Goal: Navigation & Orientation: Find specific page/section

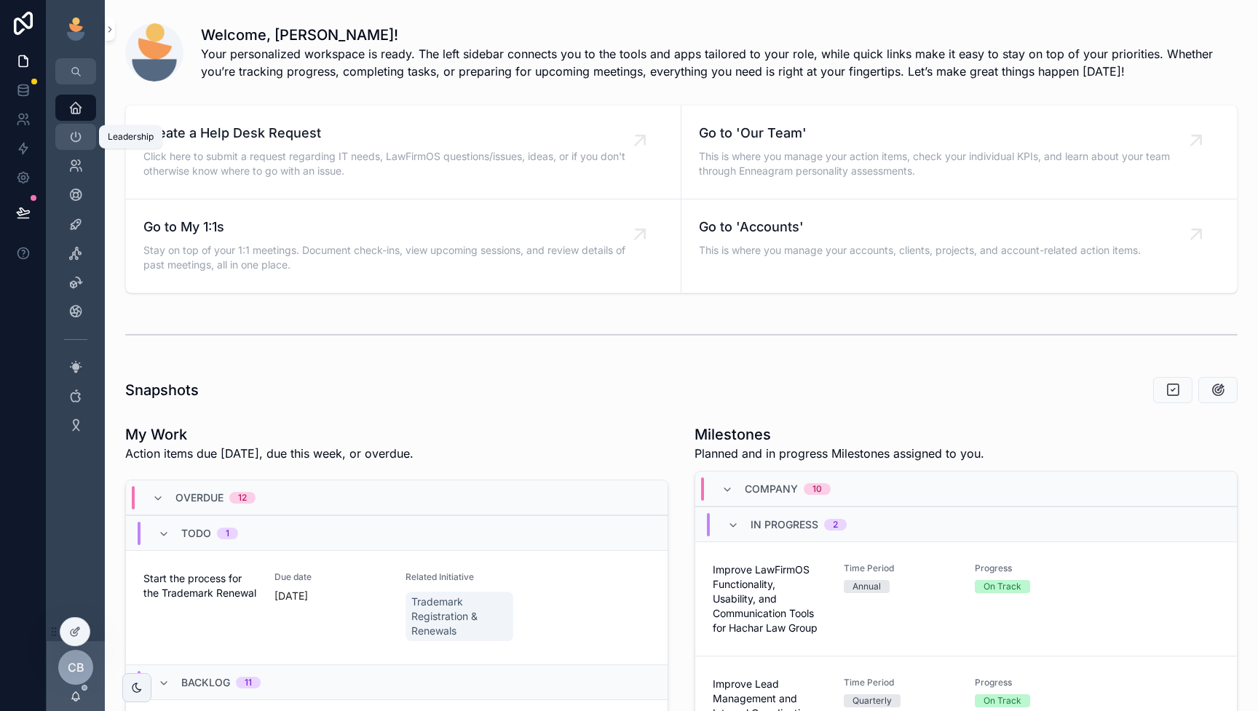
click at [71, 137] on icon "scrollable content" at bounding box center [75, 137] width 15 height 15
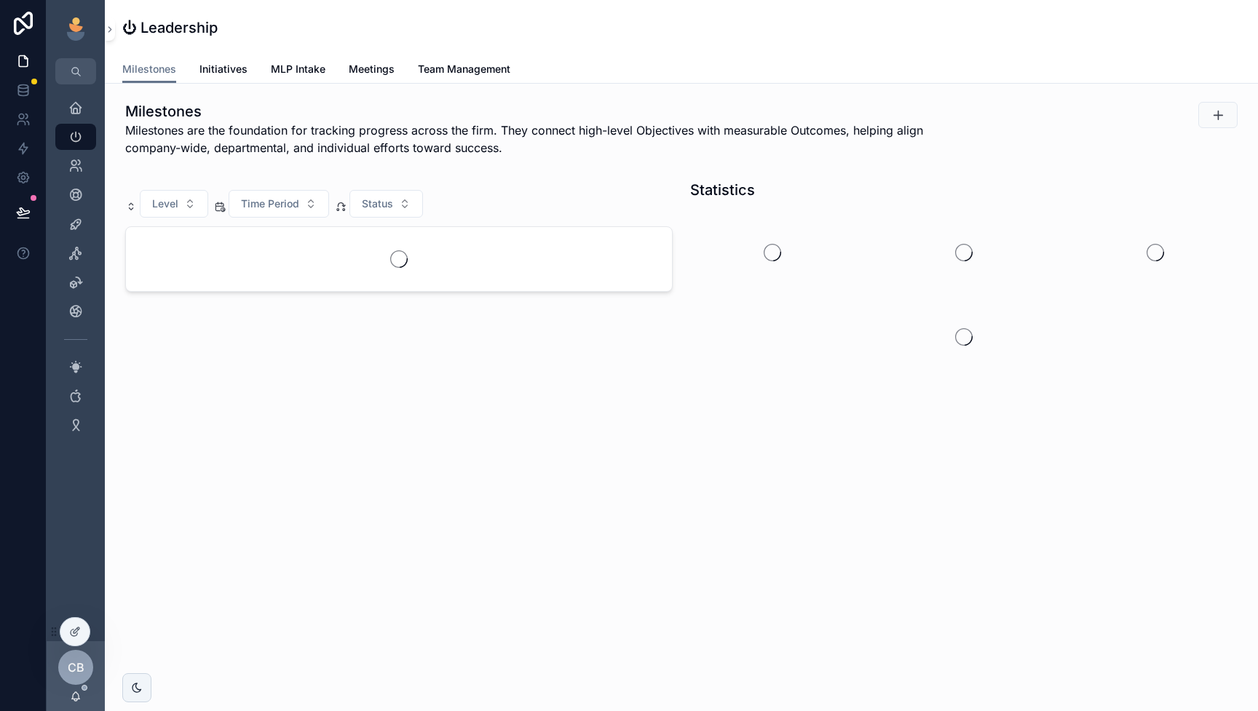
click at [76, 121] on div "Home" at bounding box center [76, 107] width 58 height 29
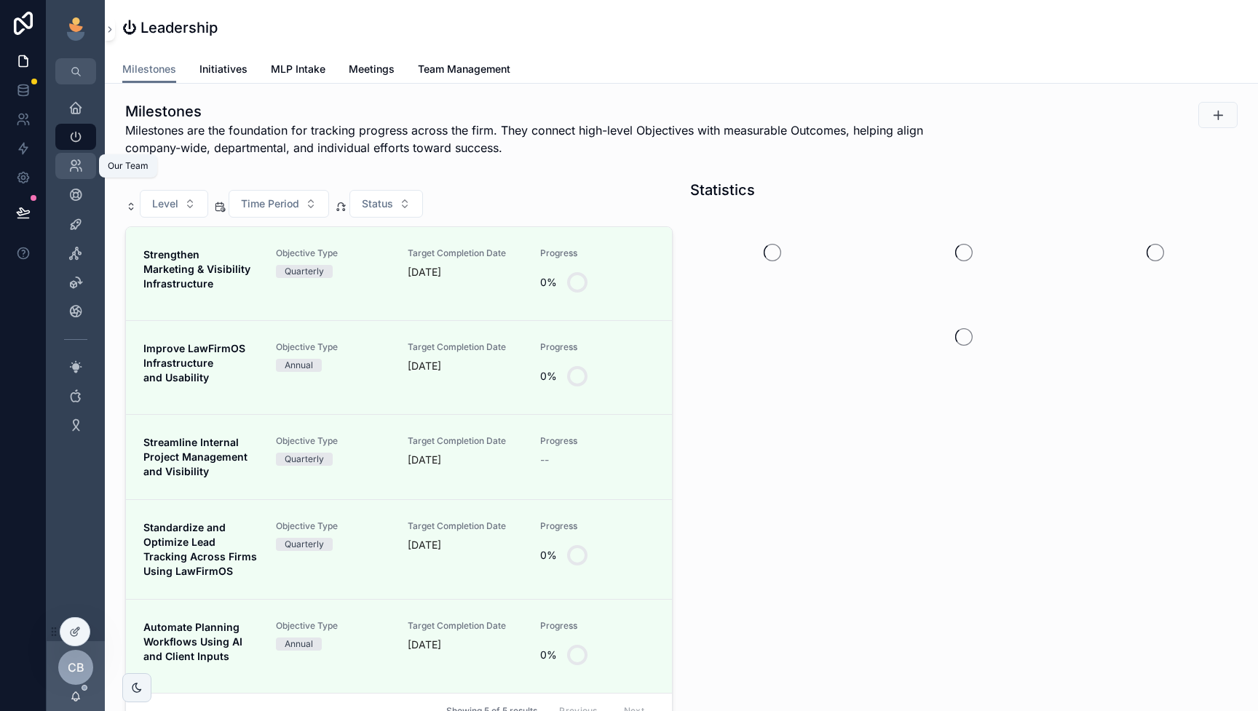
click at [73, 155] on div "Our Team" at bounding box center [75, 165] width 23 height 23
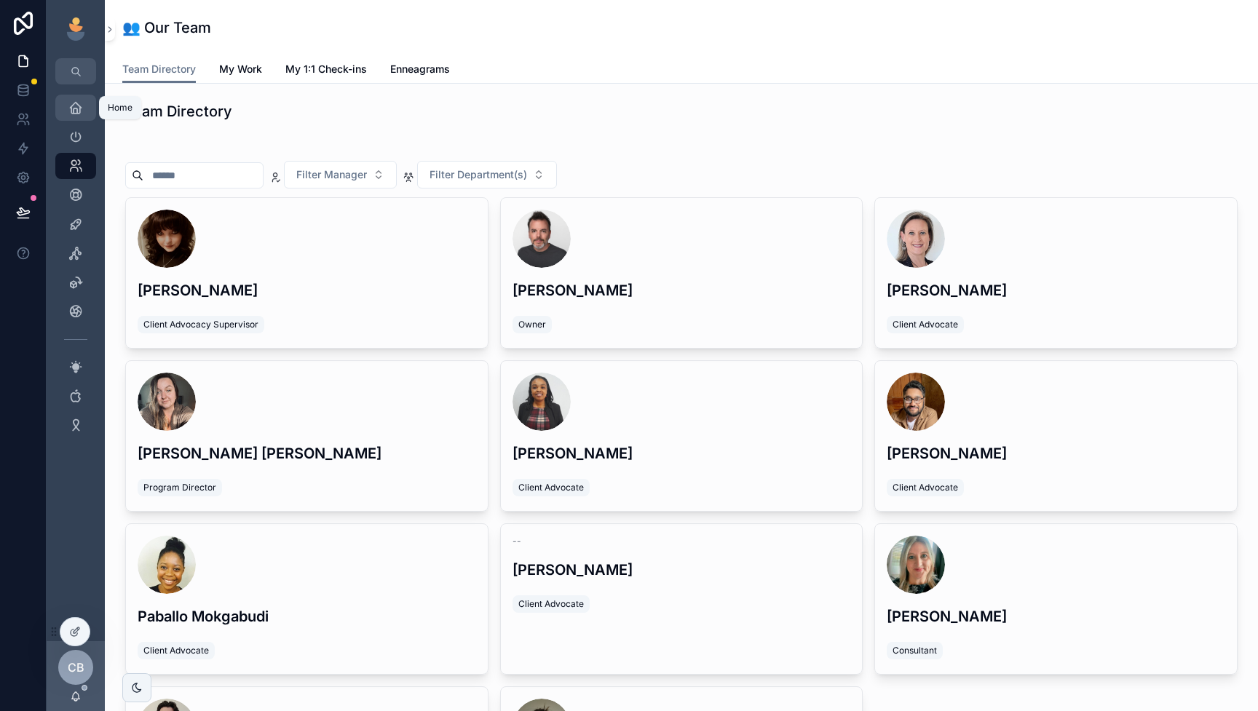
click at [77, 113] on icon "scrollable content" at bounding box center [75, 107] width 15 height 15
